Goal: Information Seeking & Learning: Learn about a topic

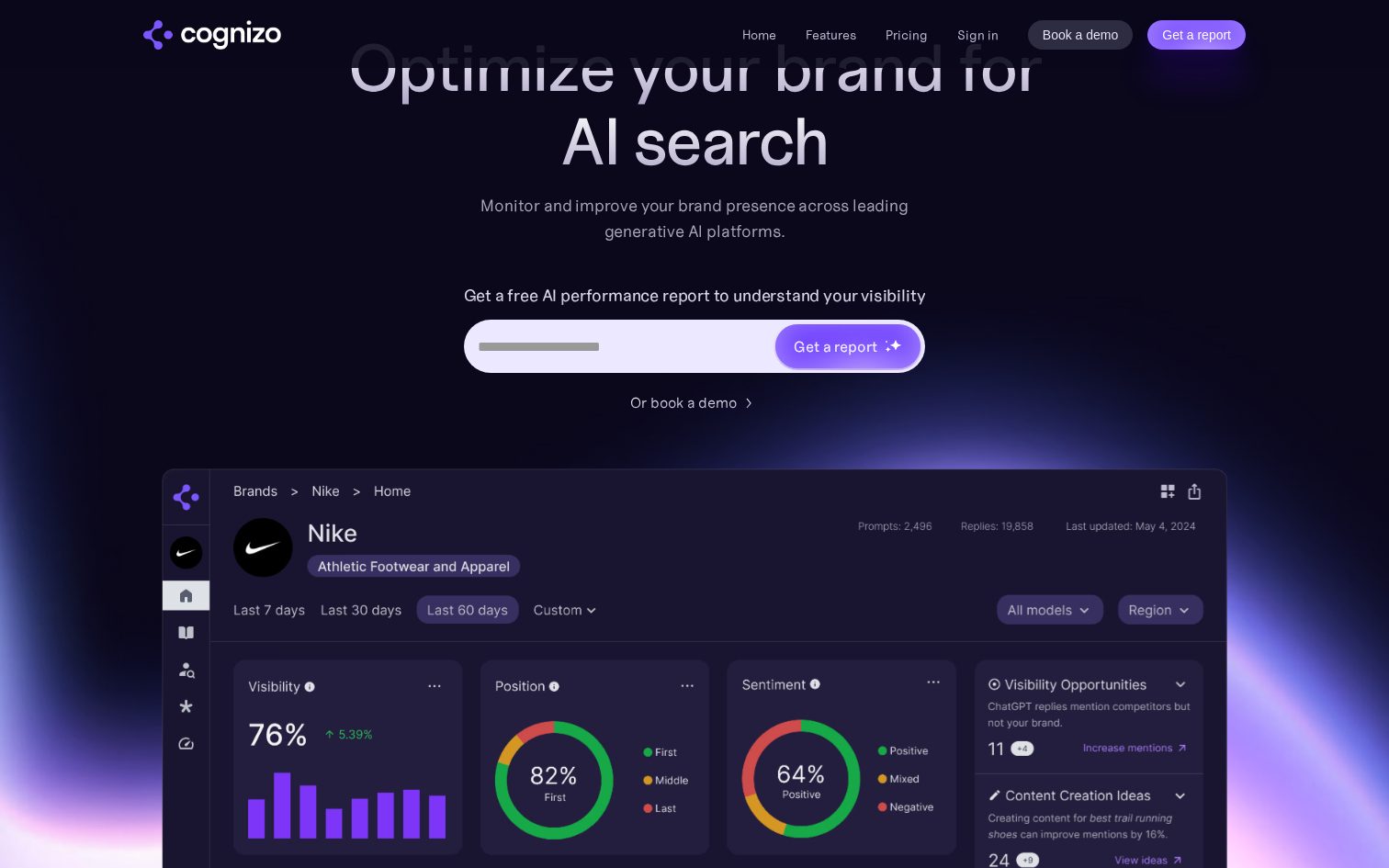
click at [557, 337] on input "Hero URL Input Form" at bounding box center [620, 346] width 307 height 35
paste input "**********"
type input "**********"
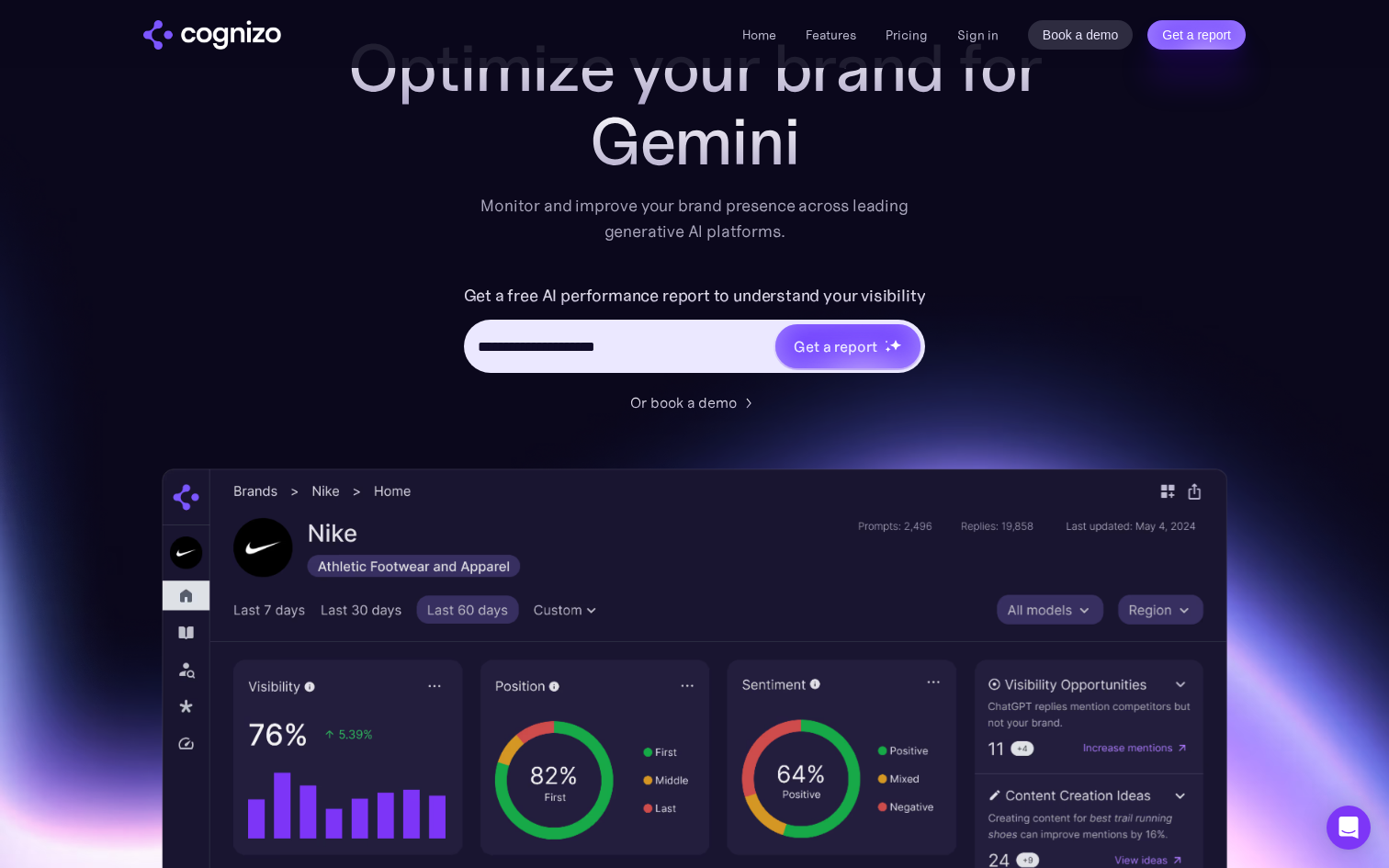
type input "**********"
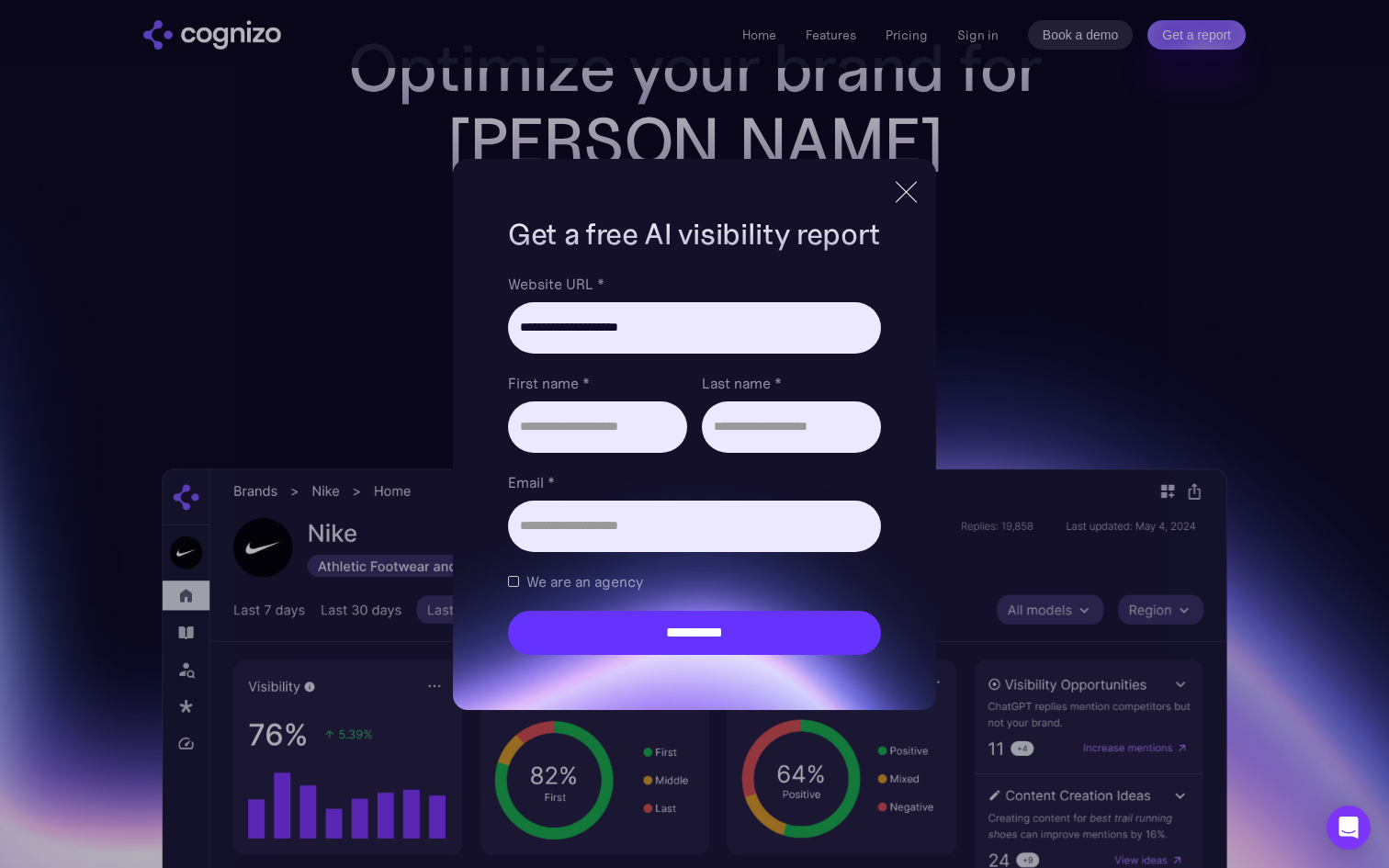
click at [906, 201] on div at bounding box center [906, 192] width 1 height 30
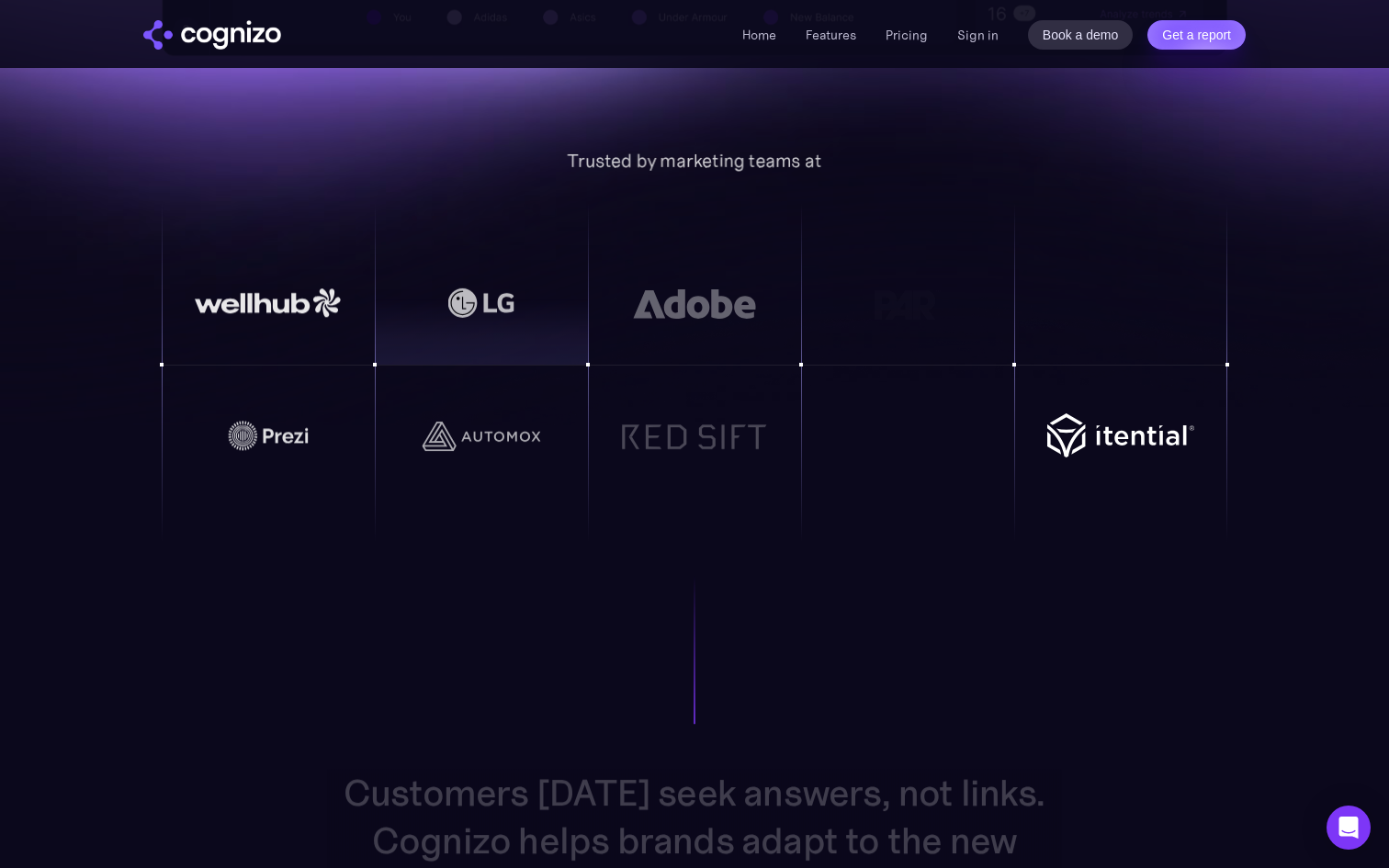
scroll to position [1296, 0]
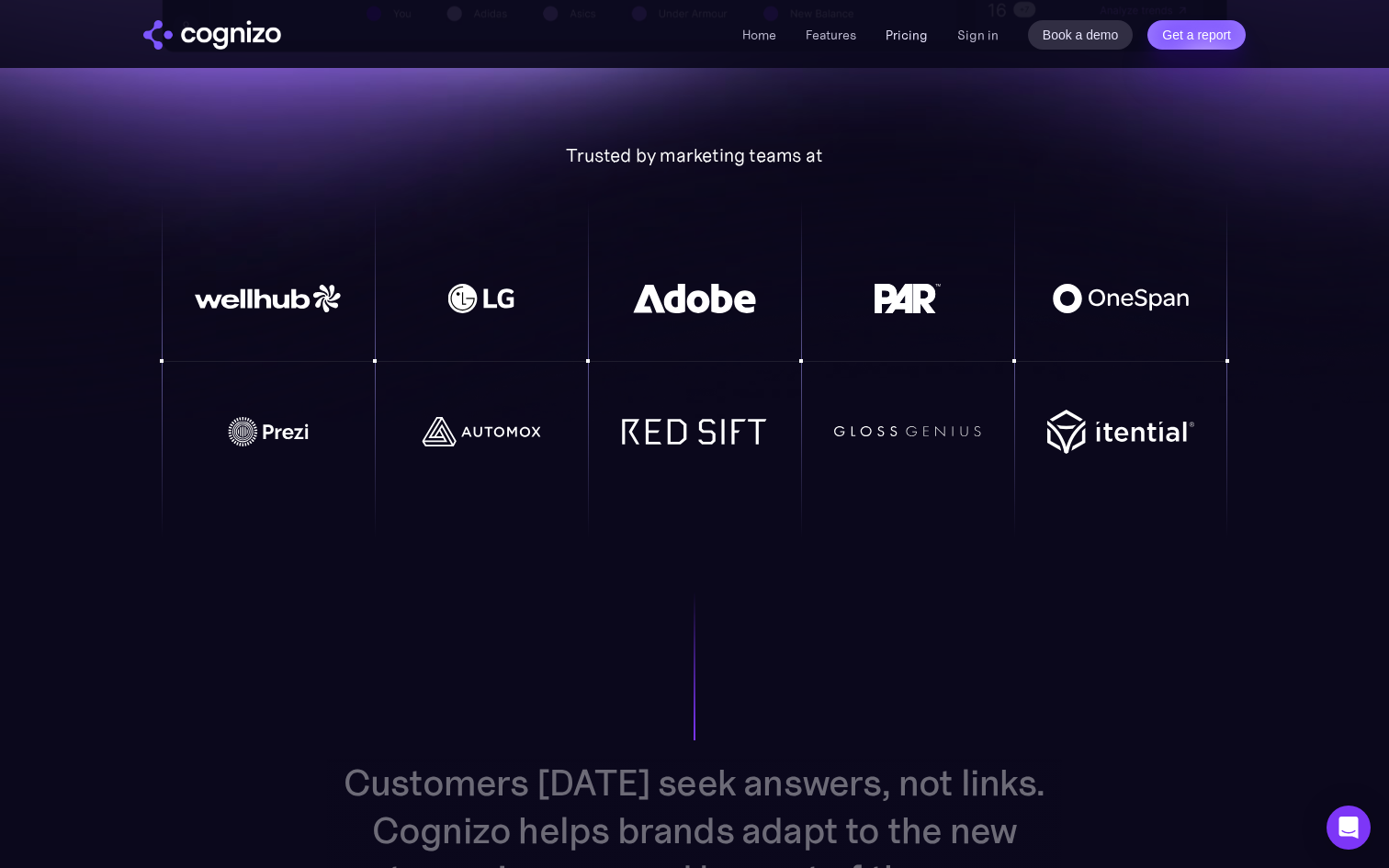
click at [909, 37] on link "Pricing" at bounding box center [907, 35] width 43 height 17
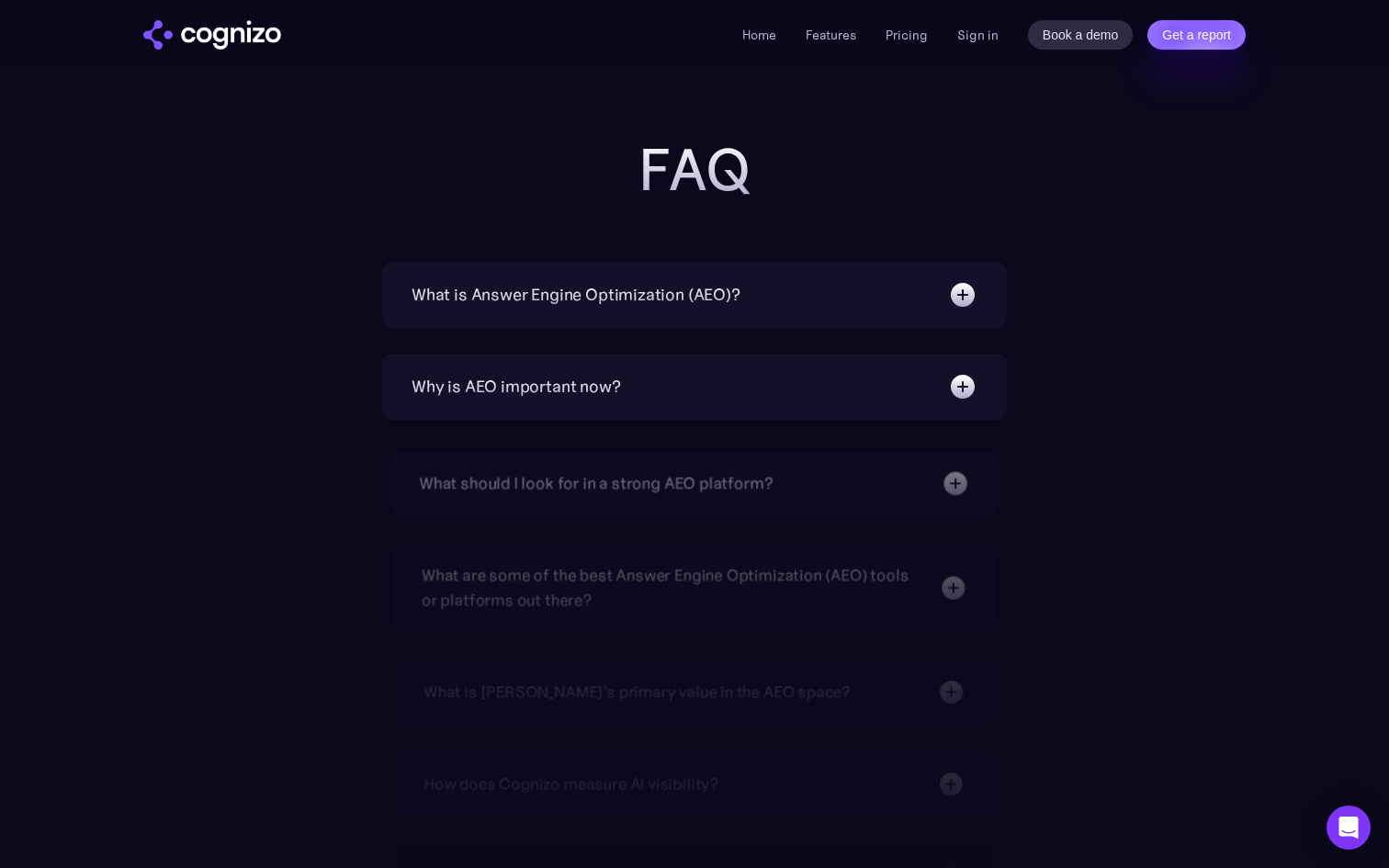
scroll to position [4553, 0]
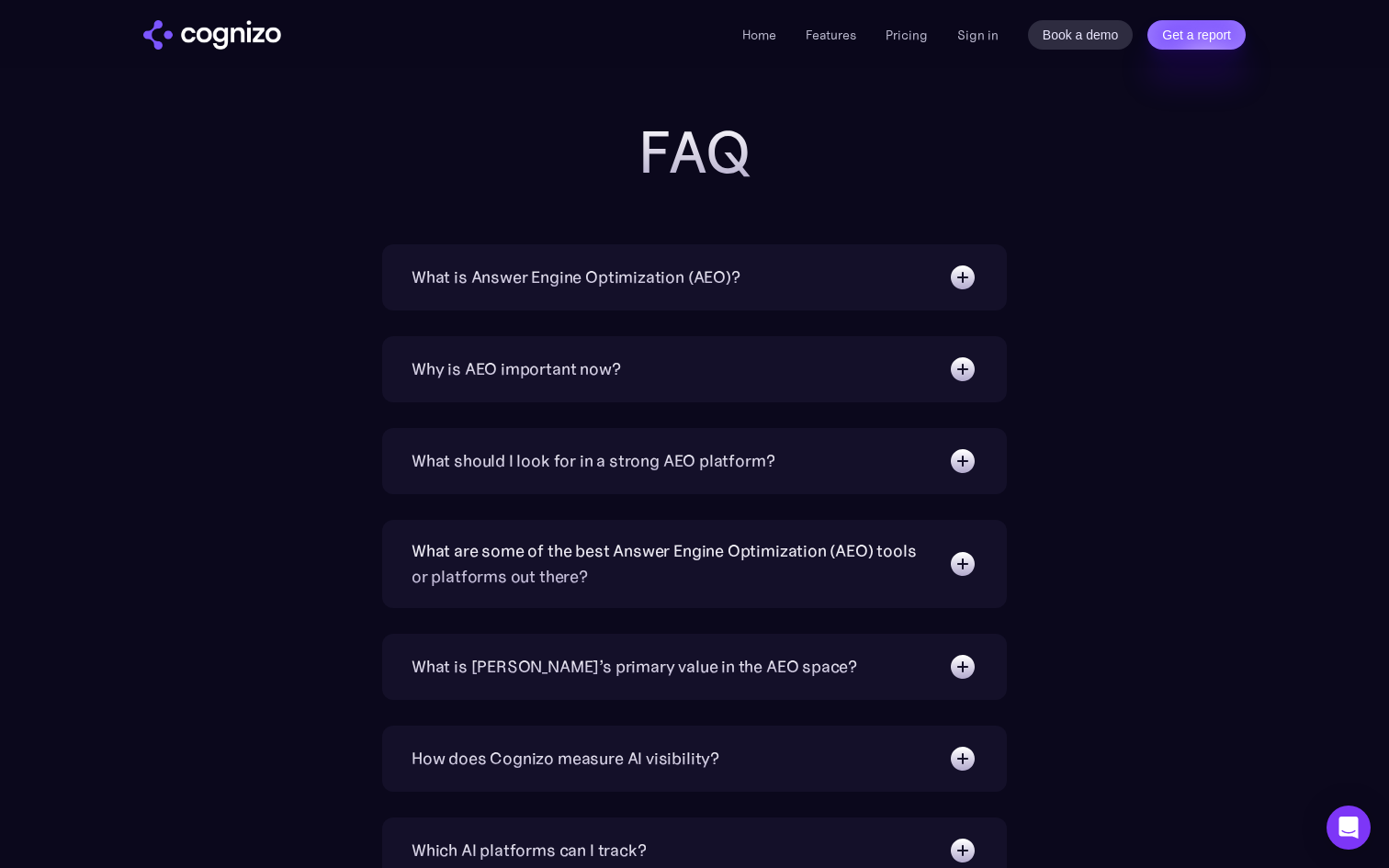
click at [969, 367] on img at bounding box center [963, 369] width 30 height 30
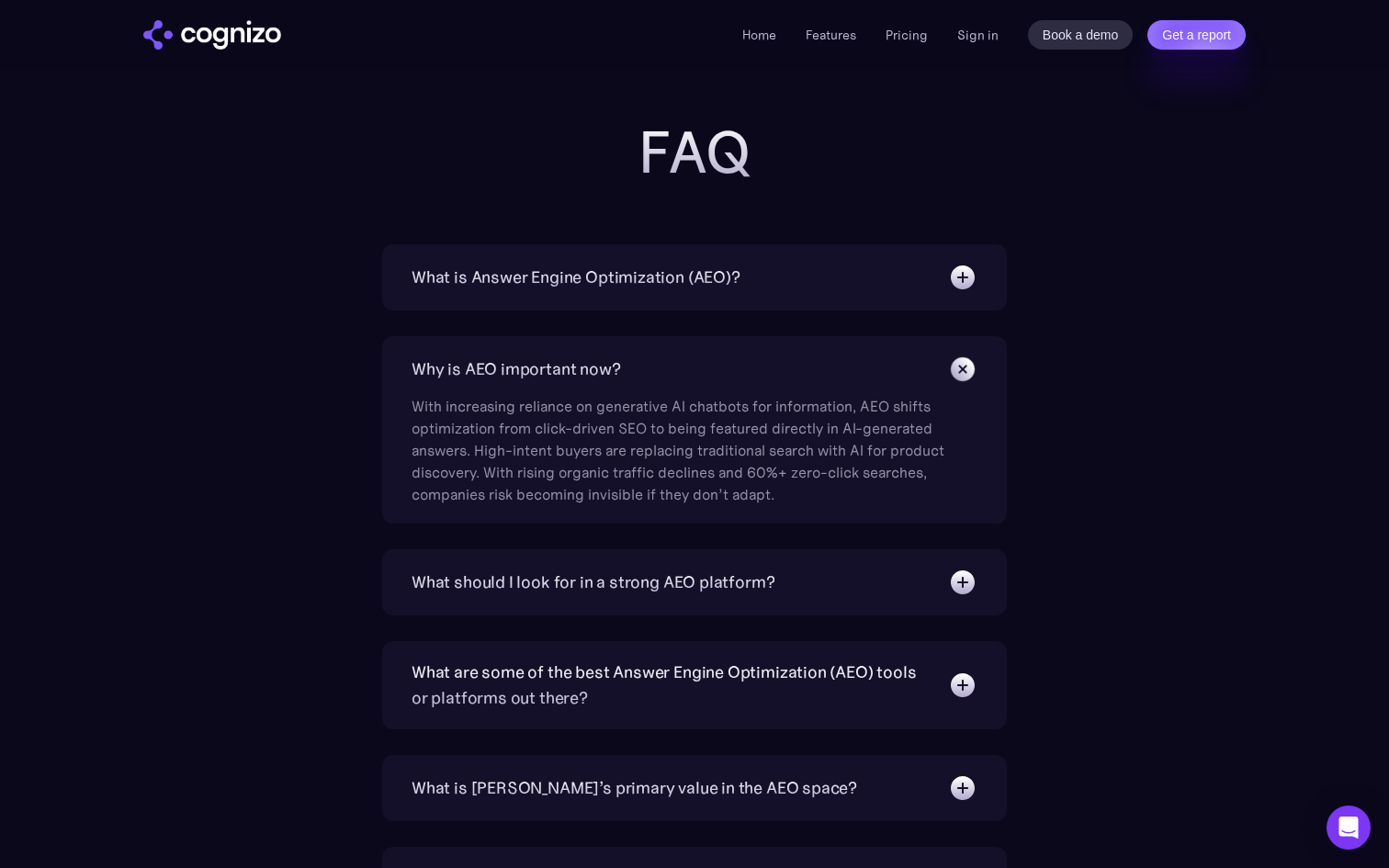
click at [969, 367] on img at bounding box center [962, 369] width 42 height 42
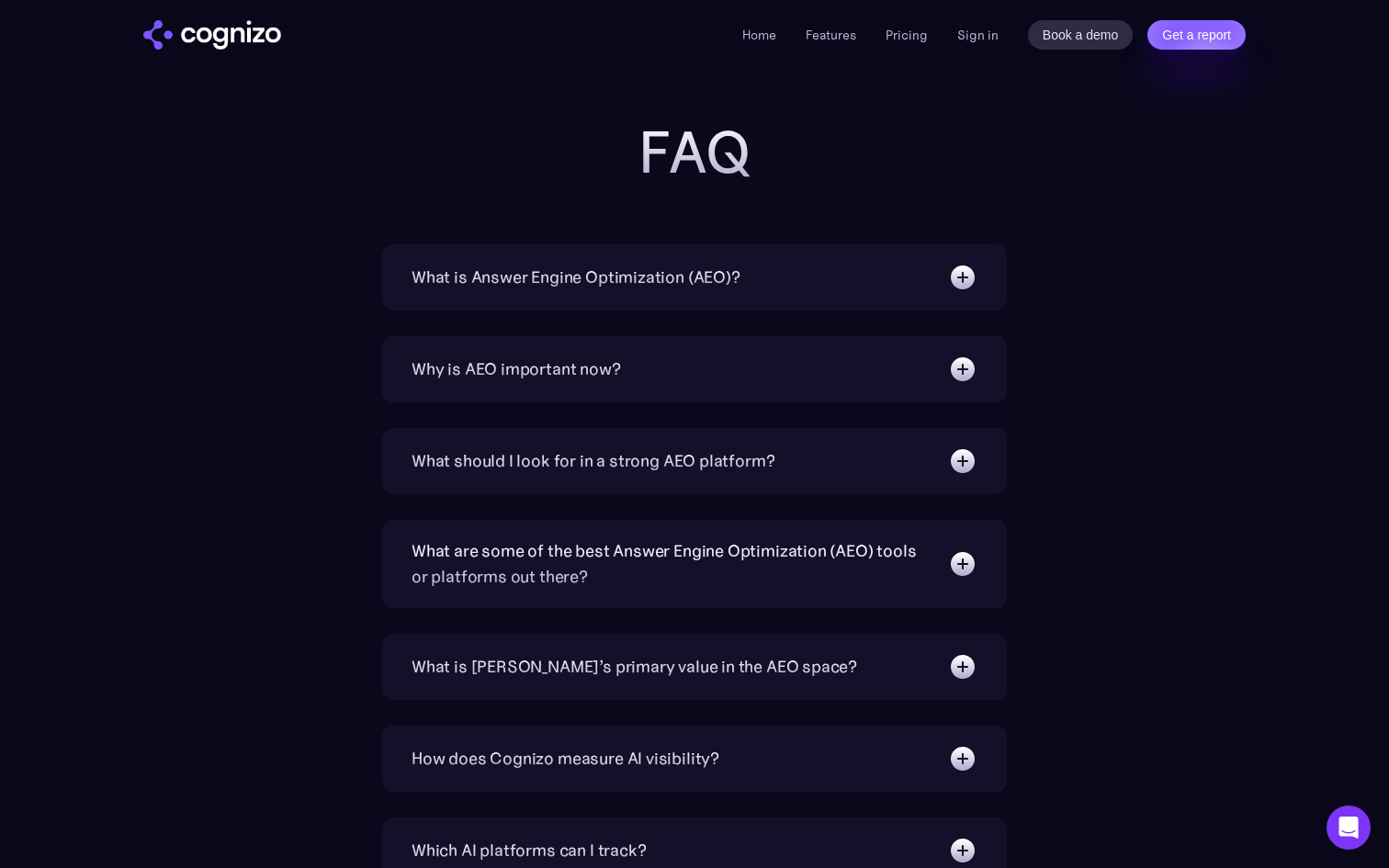
click at [969, 279] on img at bounding box center [963, 278] width 30 height 30
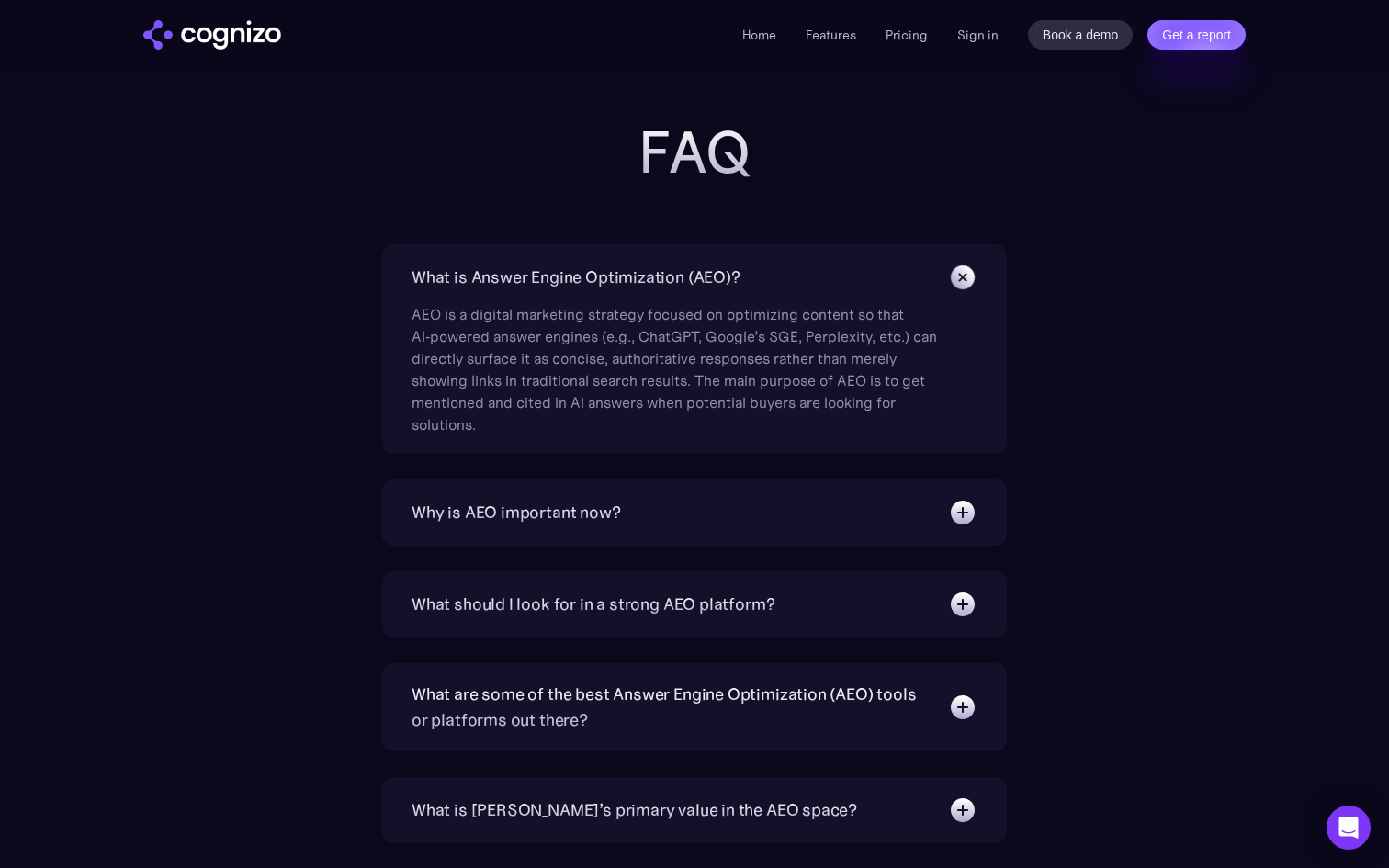
click at [969, 279] on img at bounding box center [962, 277] width 42 height 42
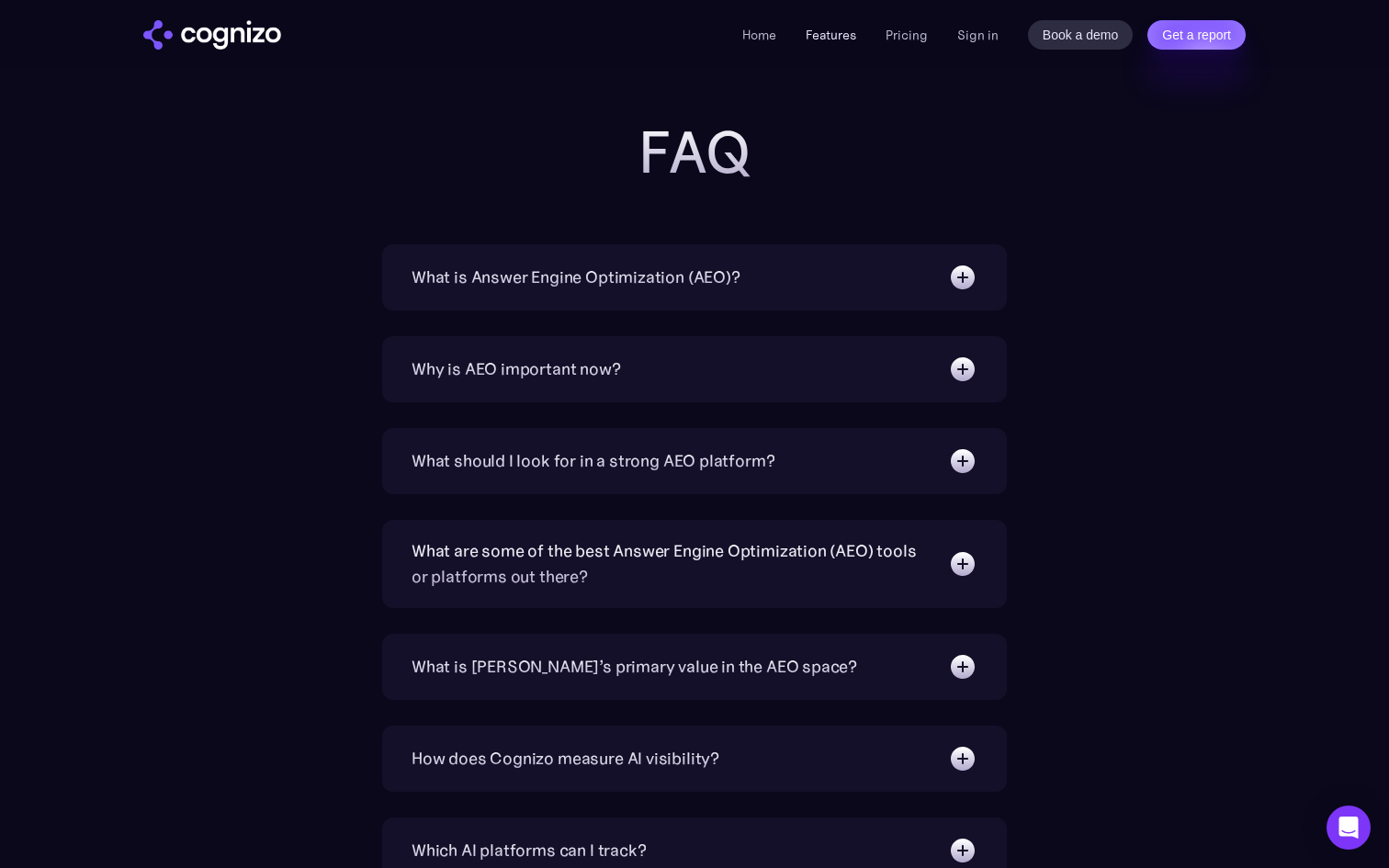
click at [836, 42] on link "Features" at bounding box center [831, 35] width 50 height 17
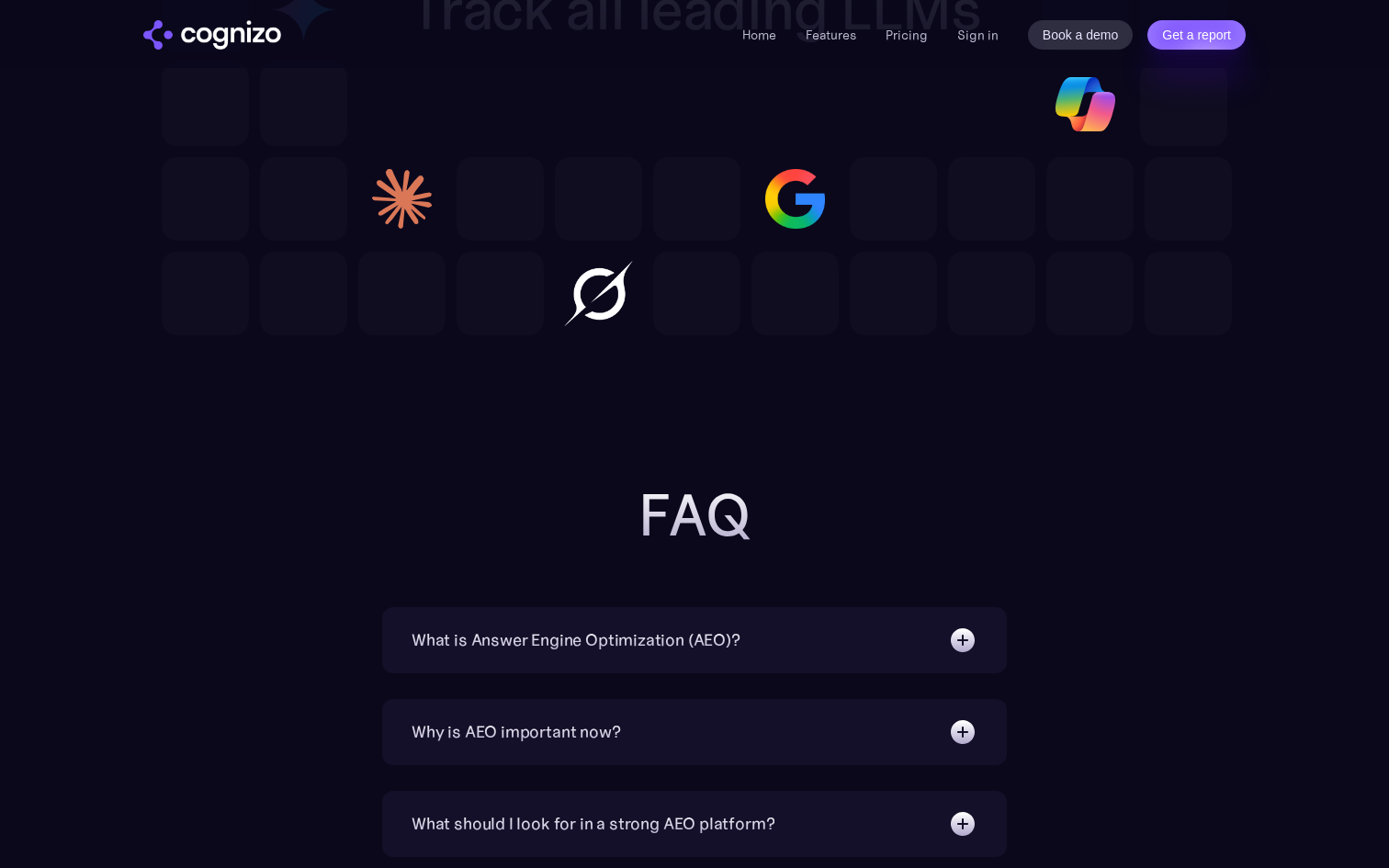
scroll to position [5888, 0]
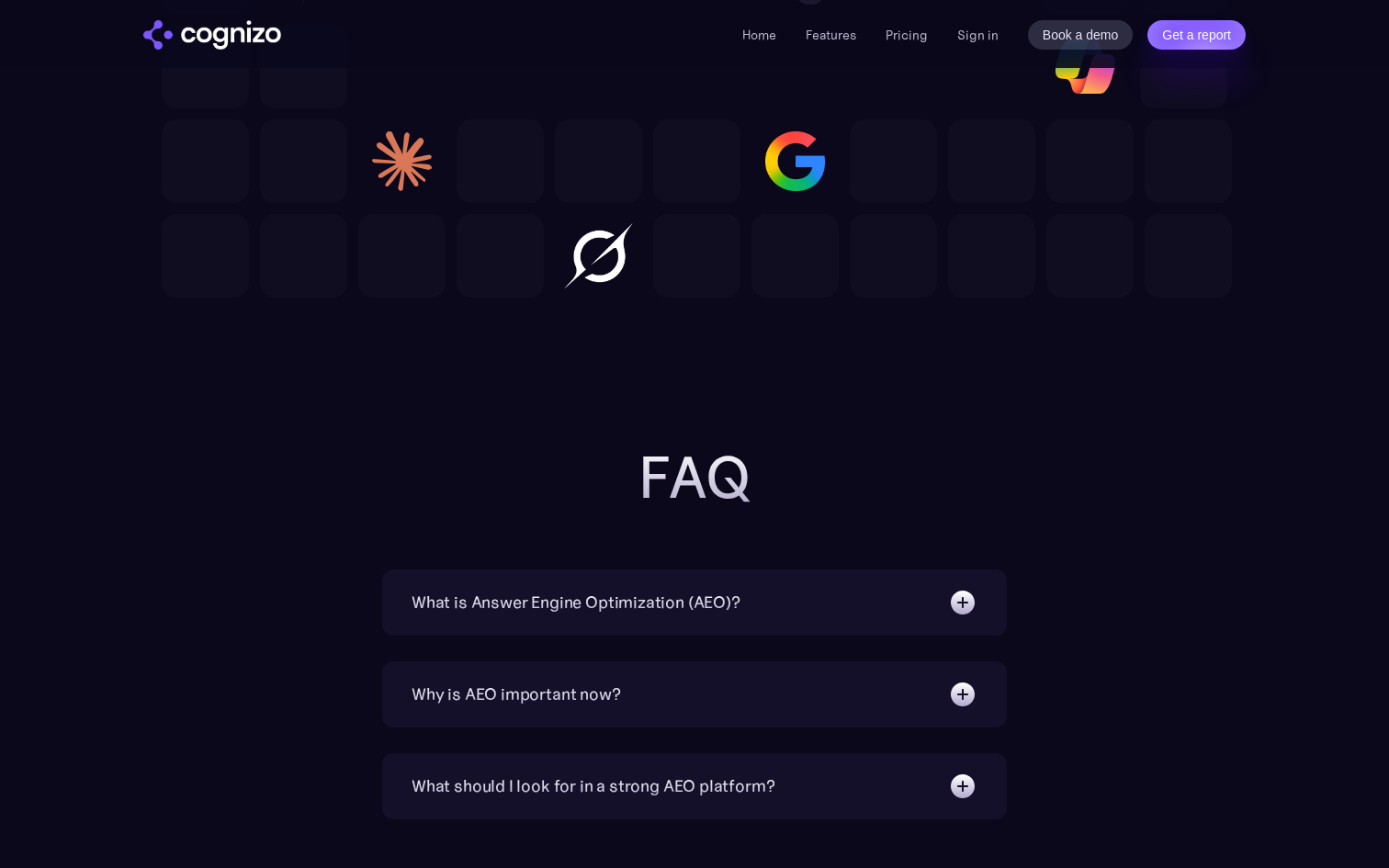
click at [965, 602] on img at bounding box center [963, 602] width 30 height 30
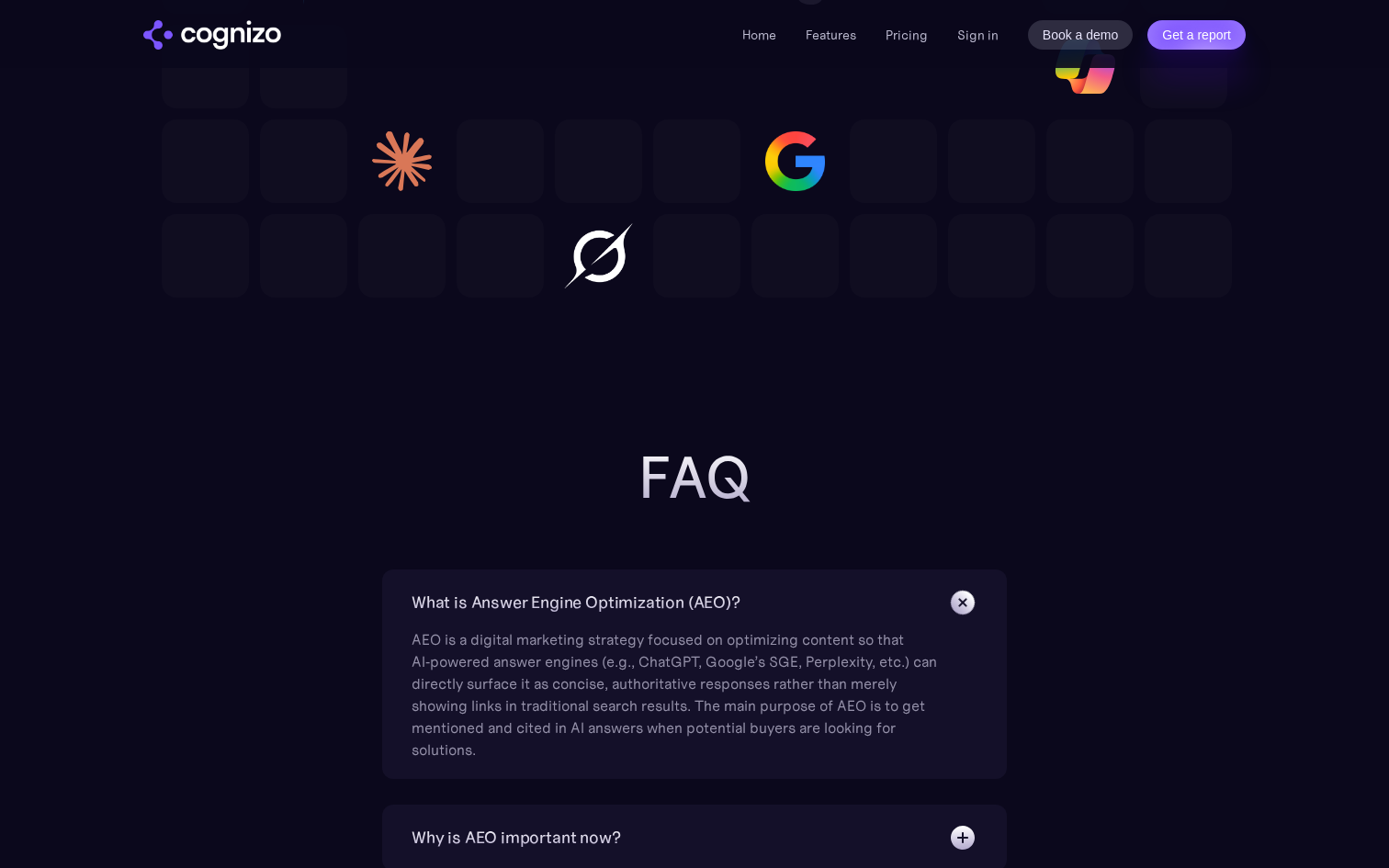
click at [965, 602] on img at bounding box center [962, 602] width 42 height 42
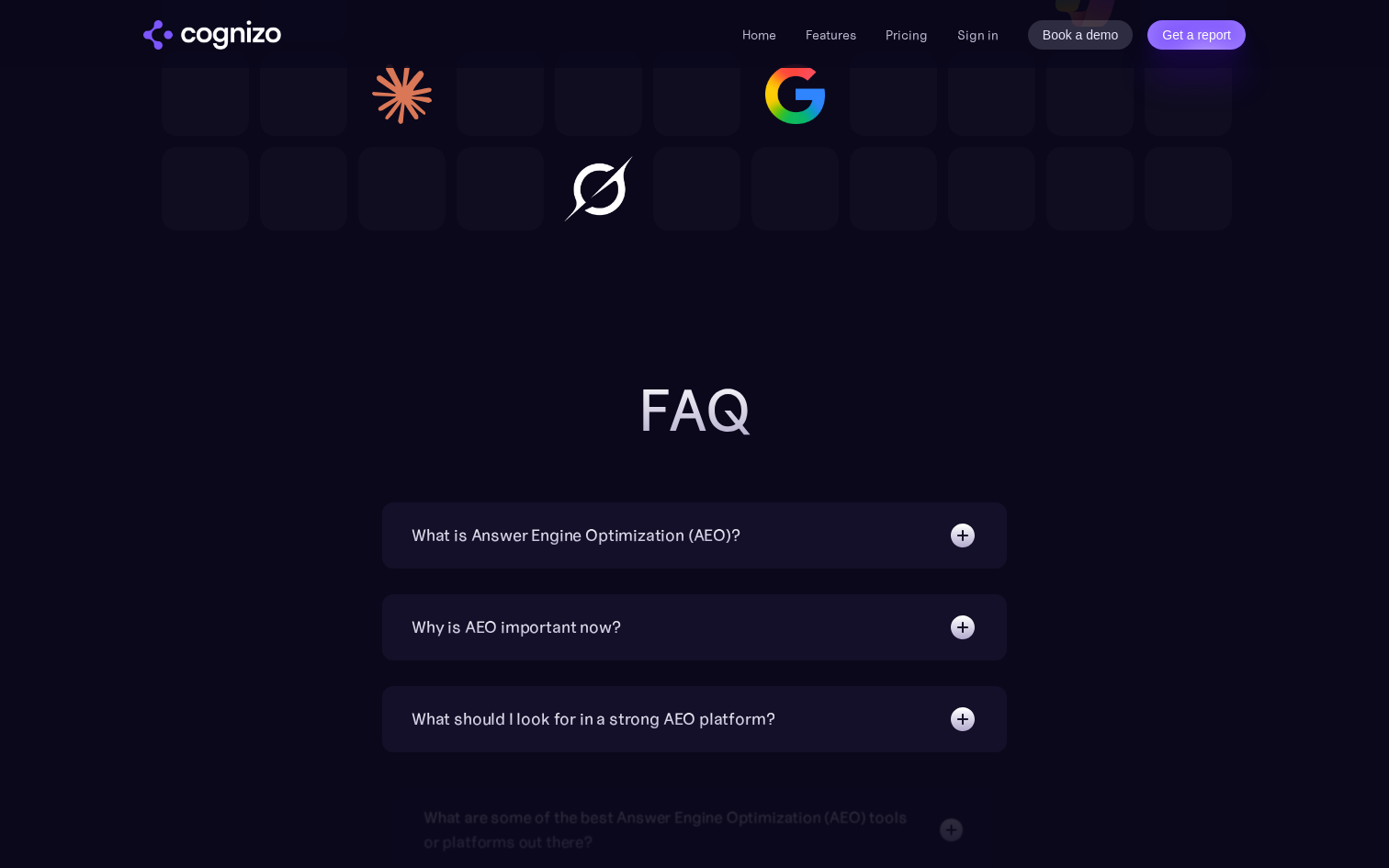
scroll to position [5998, 0]
